Goal: Book appointment/travel/reservation

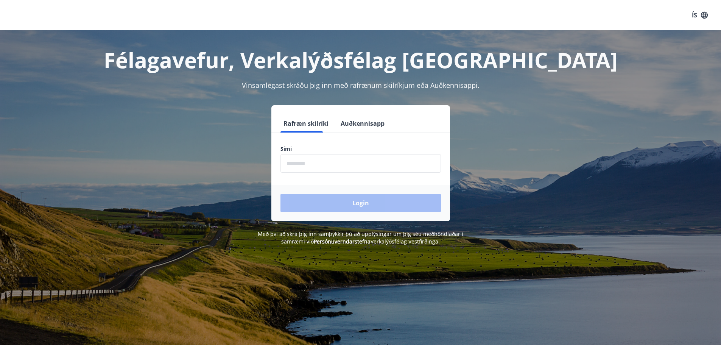
click at [328, 172] on input "phone" at bounding box center [361, 163] width 161 height 19
type input "********"
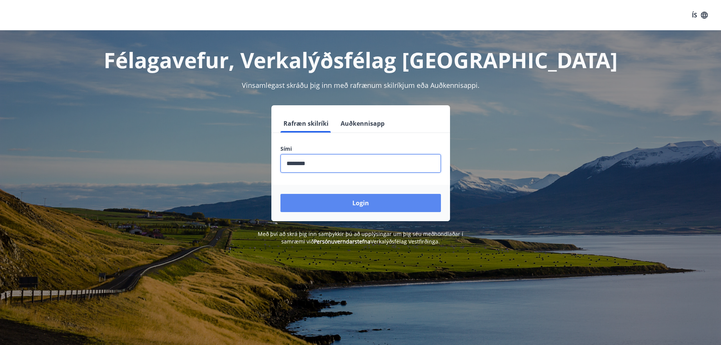
drag, startPoint x: 365, startPoint y: 205, endPoint x: 361, endPoint y: 212, distance: 8.3
click at [365, 206] on button "Login" at bounding box center [361, 203] width 161 height 18
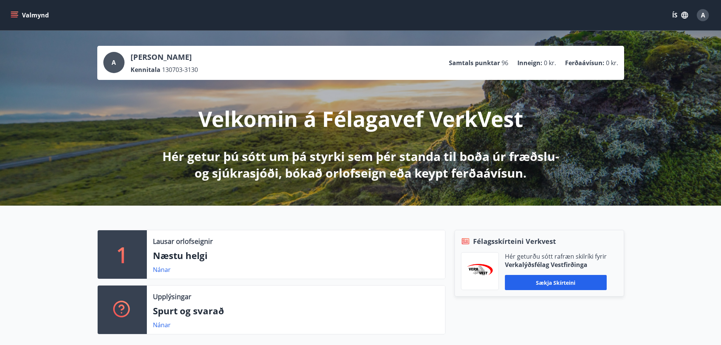
click at [15, 8] on button "Valmynd" at bounding box center [30, 15] width 43 height 14
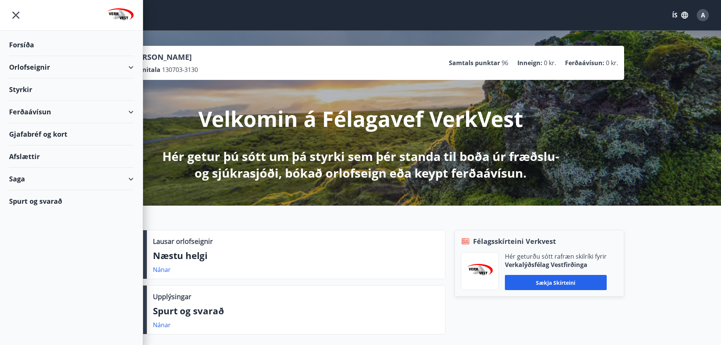
click at [42, 69] on div "Orlofseignir" at bounding box center [71, 67] width 125 height 22
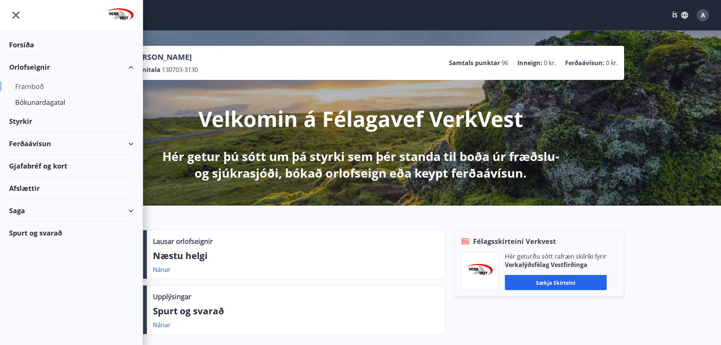
click at [38, 86] on div "Framboð" at bounding box center [71, 86] width 112 height 16
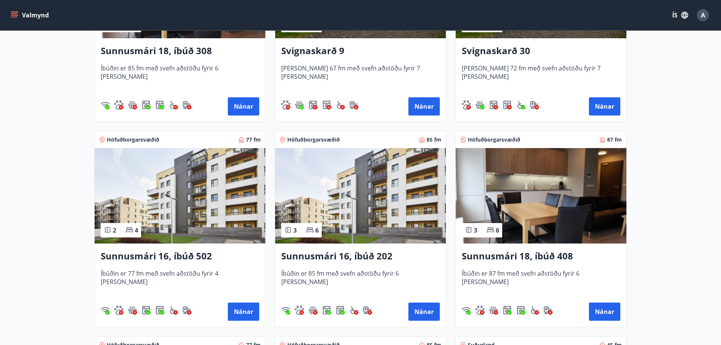
scroll to position [454, 0]
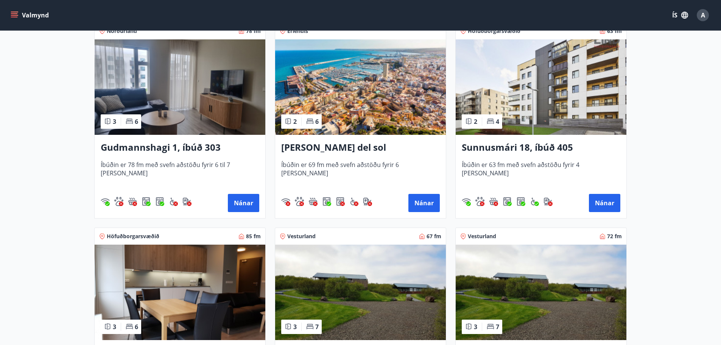
click at [556, 148] on h3 "Sunnusmári 18, íbúð 405" at bounding box center [541, 148] width 159 height 14
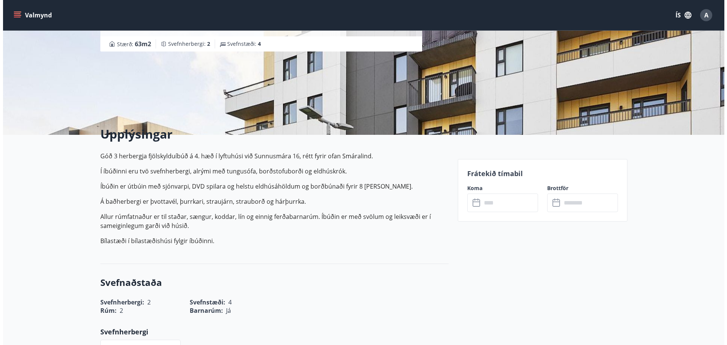
scroll to position [76, 0]
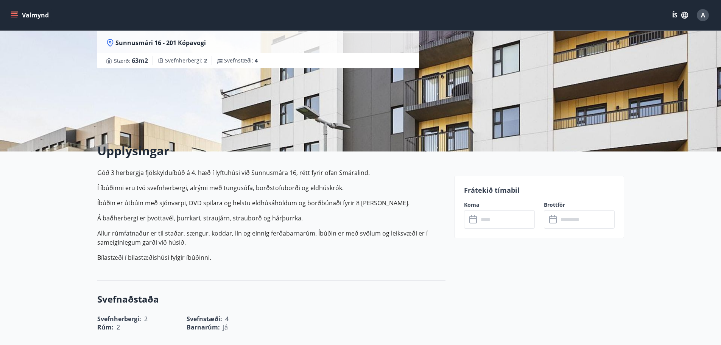
click at [493, 222] on input "text" at bounding box center [507, 219] width 56 height 19
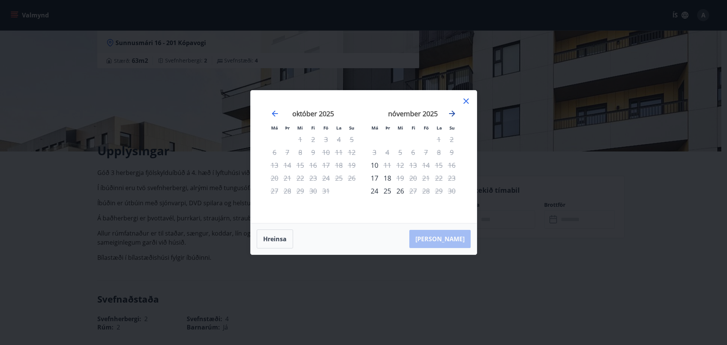
click at [454, 116] on icon "Move forward to switch to the next month." at bounding box center [452, 113] width 9 height 9
drag, startPoint x: 553, startPoint y: 194, endPoint x: 554, endPoint y: 190, distance: 3.9
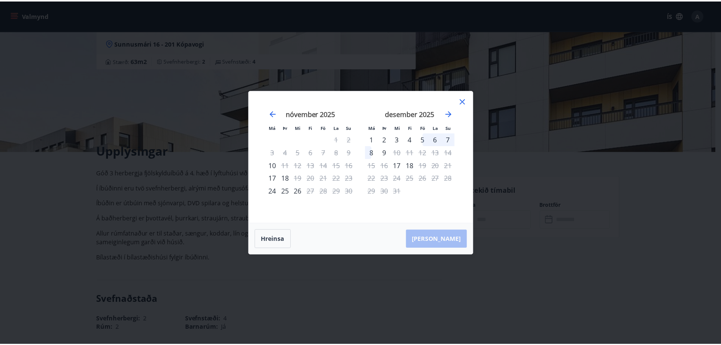
scroll to position [1, 0]
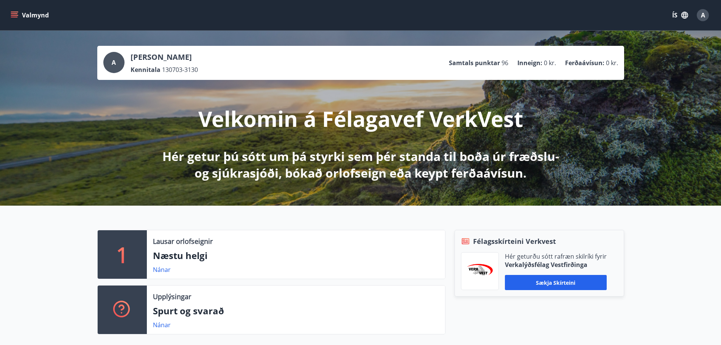
click at [11, 15] on icon "menu" at bounding box center [15, 15] width 8 height 8
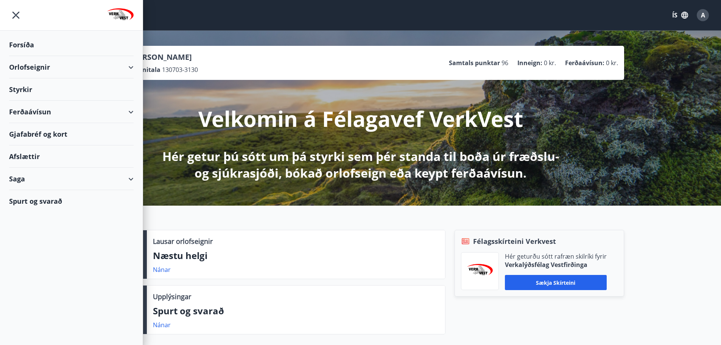
click at [59, 67] on div "Orlofseignir" at bounding box center [71, 67] width 125 height 22
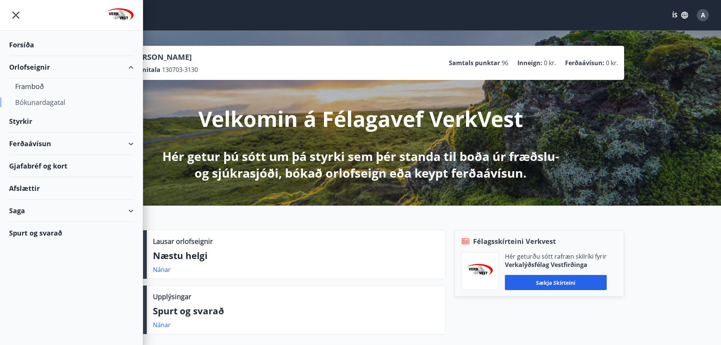
click at [29, 103] on div "Bókunardagatal" at bounding box center [71, 102] width 112 height 16
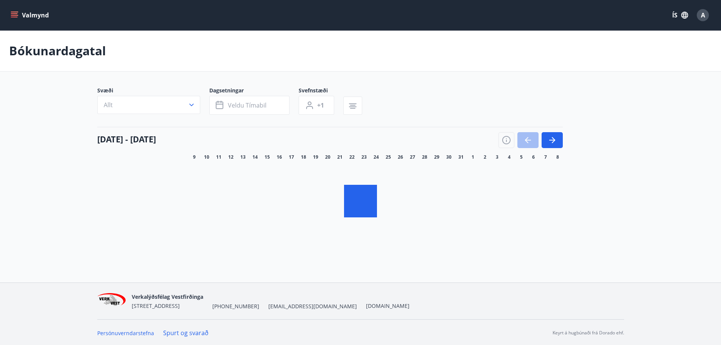
click at [178, 113] on button "Allt" at bounding box center [148, 105] width 103 height 18
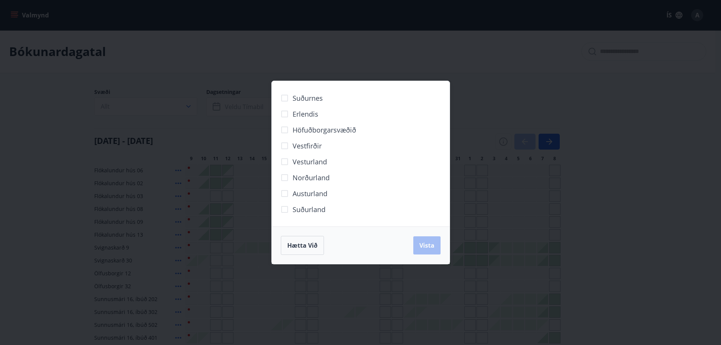
click at [126, 111] on div "Suðurnes Erlendis Höfuðborgarsvæðið [GEOGRAPHIC_DATA] [GEOGRAPHIC_DATA] [GEOGRA…" at bounding box center [360, 172] width 721 height 345
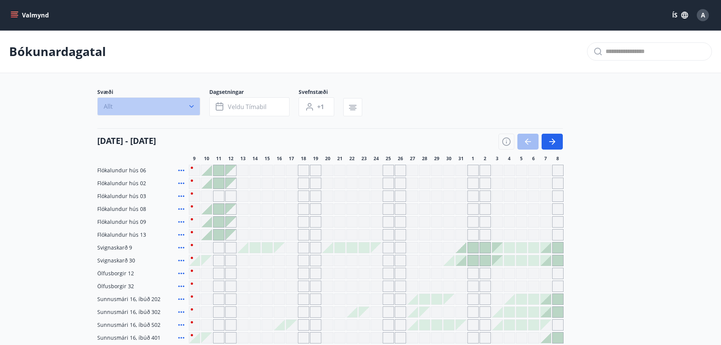
click at [161, 107] on button "Allt" at bounding box center [148, 106] width 103 height 18
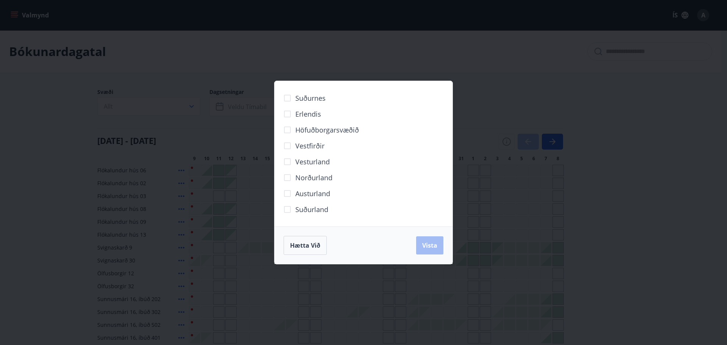
click at [300, 135] on label "Höfuðborgarsvæðið" at bounding box center [319, 130] width 80 height 16
click at [434, 252] on button "Vista" at bounding box center [429, 245] width 27 height 18
click at [242, 105] on div "Suðurnes Erlendis Höfuðborgarsvæðið [GEOGRAPHIC_DATA] [GEOGRAPHIC_DATA] [GEOGRA…" at bounding box center [363, 172] width 727 height 345
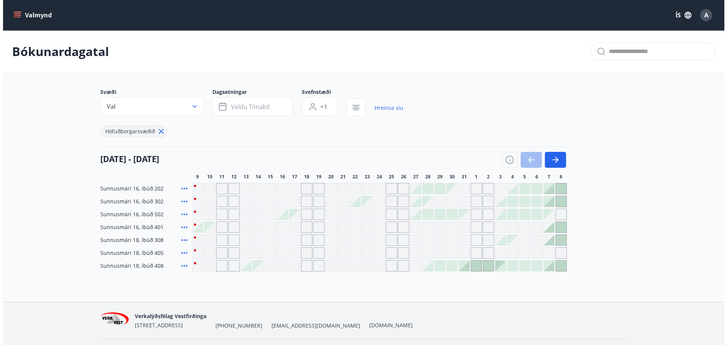
scroll to position [20, 0]
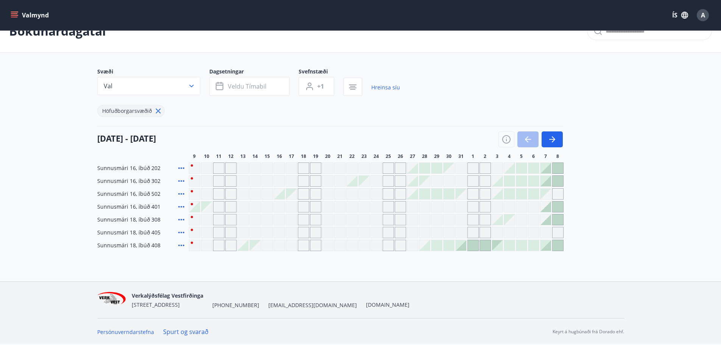
click at [546, 169] on div at bounding box center [546, 168] width 11 height 11
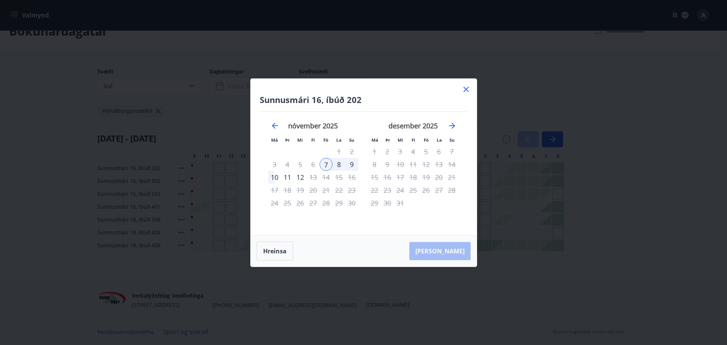
click at [272, 179] on div "10" at bounding box center [274, 177] width 13 height 13
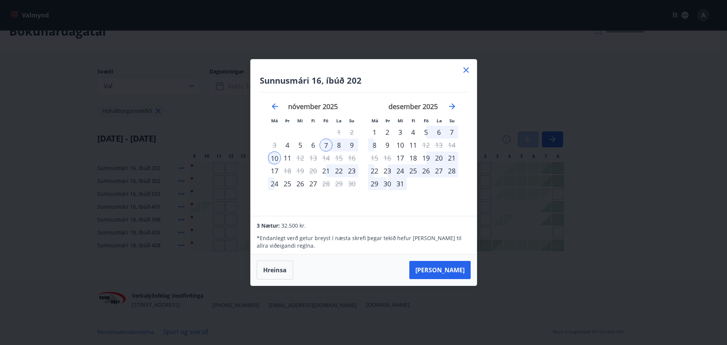
click at [355, 146] on div "9" at bounding box center [351, 145] width 13 height 13
click at [465, 67] on icon at bounding box center [466, 70] width 9 height 9
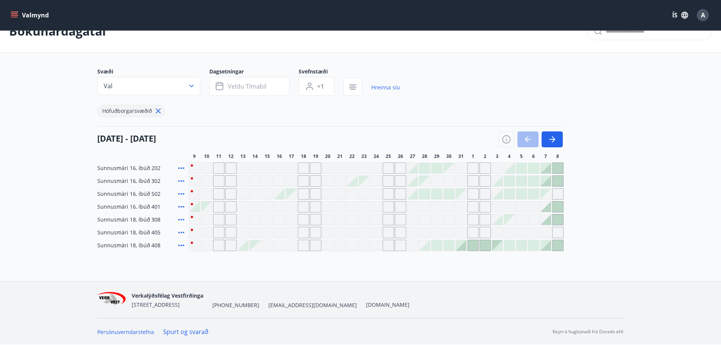
click at [543, 165] on div at bounding box center [546, 168] width 11 height 11
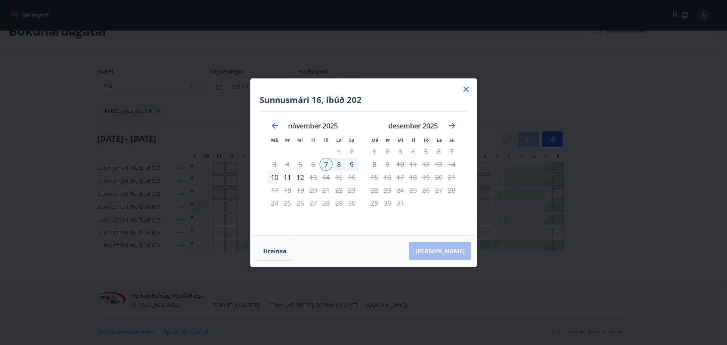
click at [354, 161] on div "9" at bounding box center [351, 164] width 13 height 13
